Goal: Task Accomplishment & Management: Manage account settings

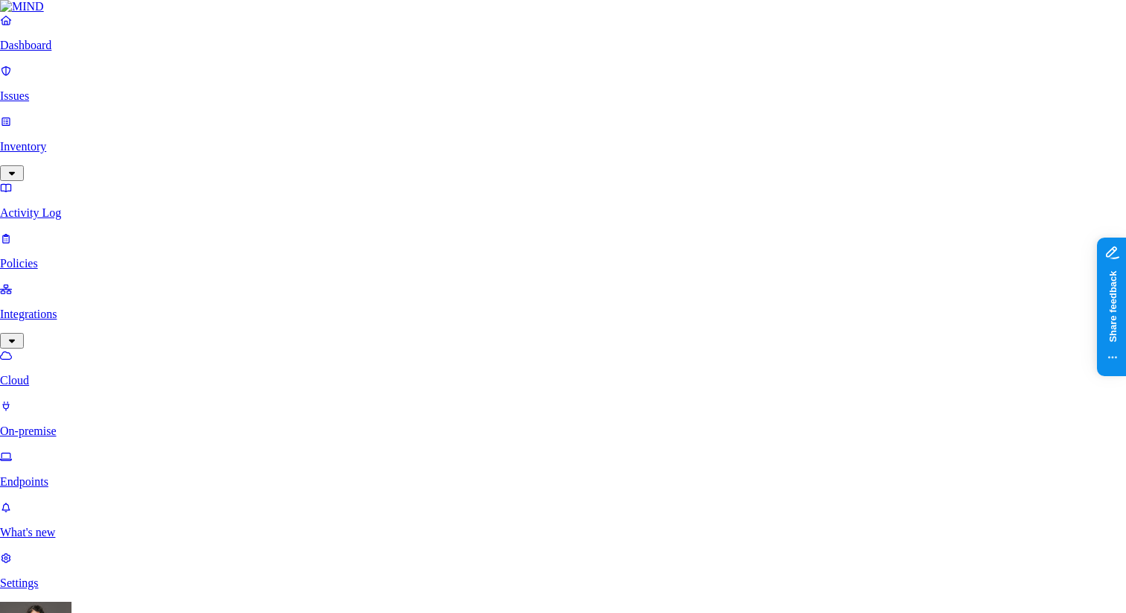
click at [248, 546] on div "Dark" at bounding box center [224, 538] width 47 height 13
